Goal: Check status: Check status

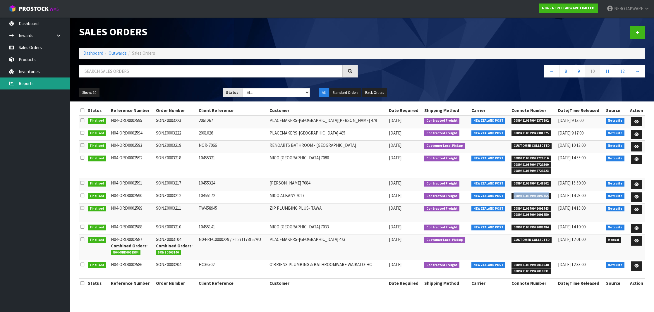
click at [42, 84] on link "Reports" at bounding box center [35, 84] width 70 height 12
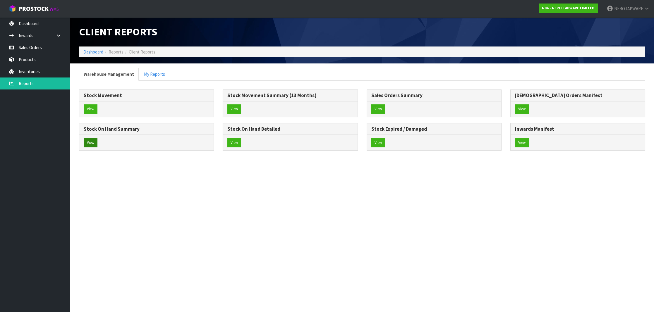
click at [92, 140] on button "View" at bounding box center [91, 142] width 14 height 9
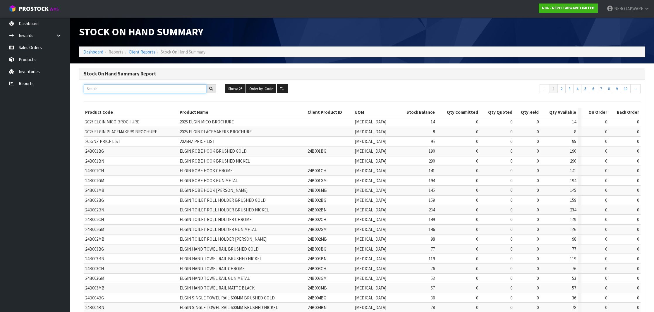
click at [120, 90] on input "text" at bounding box center [145, 88] width 123 height 9
paste input "NR250804BG"
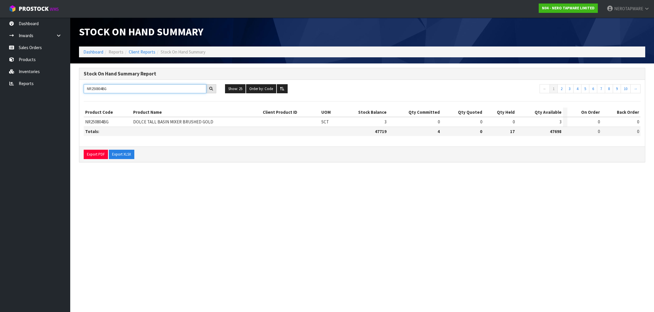
click at [150, 89] on input "NR250804BG" at bounding box center [145, 88] width 123 height 9
type input "NR250804BG"
click at [100, 89] on input "NR250804BG" at bounding box center [145, 88] width 123 height 9
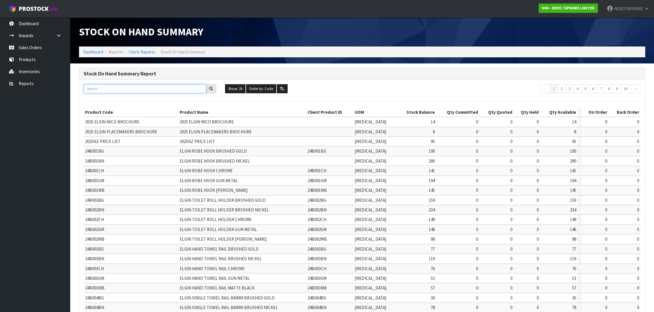
click at [158, 88] on input "text" at bounding box center [145, 88] width 123 height 9
paste input "NR250804BG"
type input "NR250804BG"
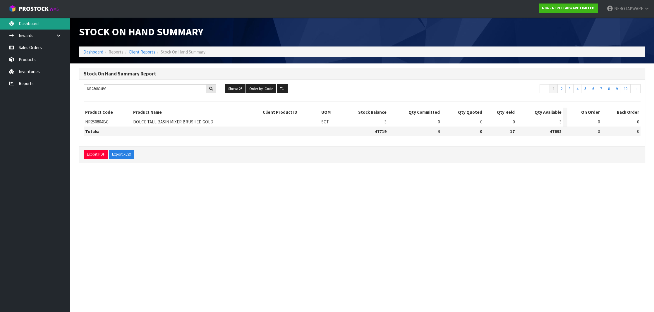
click at [28, 23] on link "Dashboard" at bounding box center [35, 24] width 70 height 12
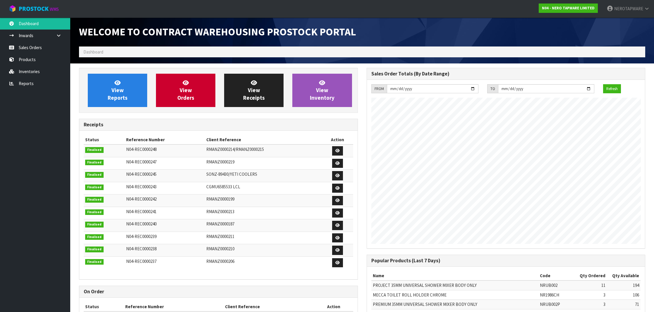
scroll to position [323, 287]
